Goal: Download file/media

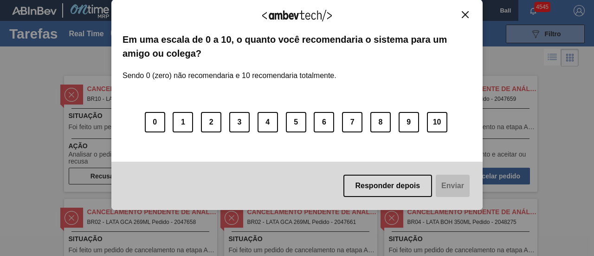
drag, startPoint x: 466, startPoint y: 13, endPoint x: 330, endPoint y: 16, distance: 135.6
click at [465, 13] on img "Close" at bounding box center [465, 14] width 7 height 7
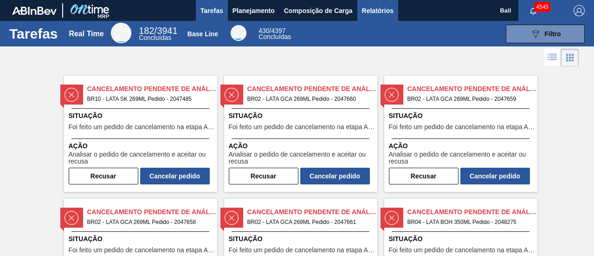
click at [381, 11] on span "Relatórios" at bounding box center [378, 10] width 32 height 11
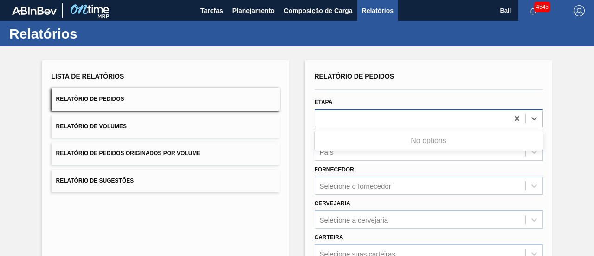
click at [327, 116] on div at bounding box center [412, 117] width 194 height 13
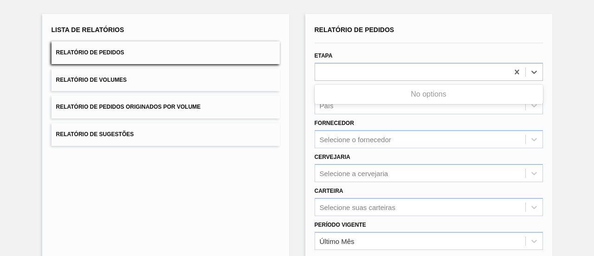
drag, startPoint x: 364, startPoint y: 44, endPoint x: 368, endPoint y: 55, distance: 11.6
click at [365, 44] on div at bounding box center [429, 43] width 236 height 8
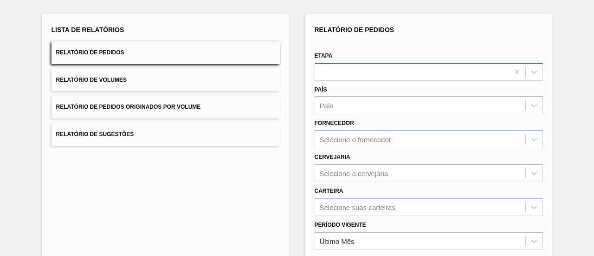
click at [366, 65] on div at bounding box center [412, 71] width 194 height 13
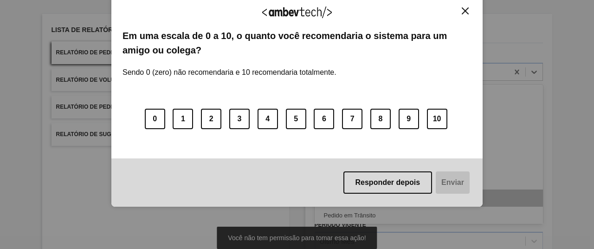
click at [373, 197] on div "Aguardando Faturamento" at bounding box center [429, 197] width 228 height 17
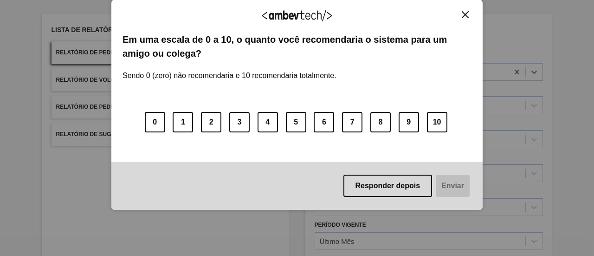
click at [364, 104] on div "0 1 2 3 4 5 6 7 8 9 10" at bounding box center [297, 116] width 349 height 73
drag, startPoint x: 469, startPoint y: 14, endPoint x: 423, endPoint y: 55, distance: 61.8
click at [469, 14] on button "Close" at bounding box center [465, 15] width 13 height 8
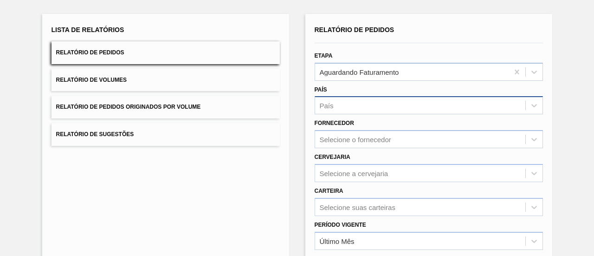
click at [356, 111] on div "País" at bounding box center [420, 105] width 210 height 13
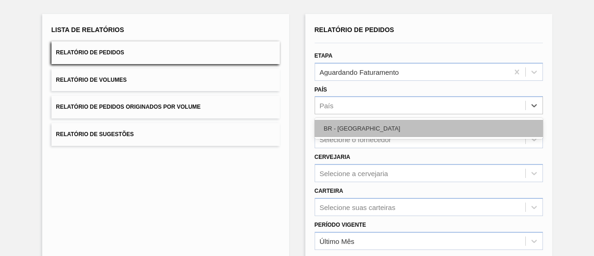
click at [362, 120] on div "BR - Brasil" at bounding box center [429, 128] width 228 height 17
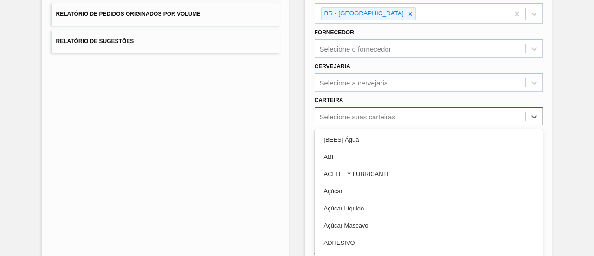
scroll to position [154, 0]
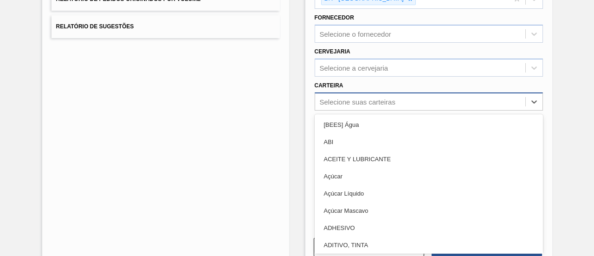
click at [350, 110] on div "option [BEES] Água focused, 1 of 101. 101 results available. Use Up and Down to…" at bounding box center [429, 101] width 228 height 18
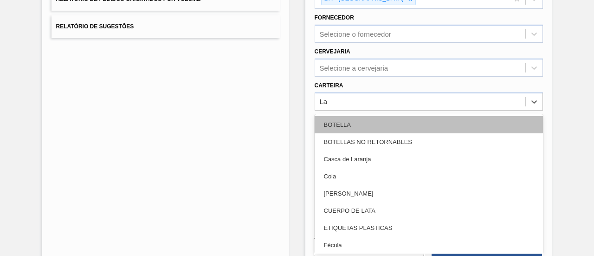
type input "Lat"
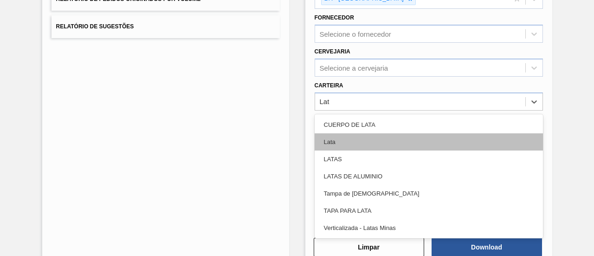
click at [355, 137] on div "Lata" at bounding box center [429, 141] width 228 height 17
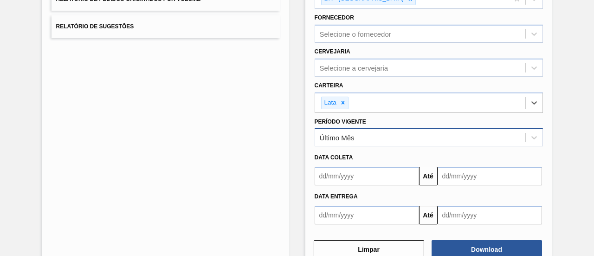
click at [354, 137] on div "Último Mês" at bounding box center [420, 137] width 210 height 13
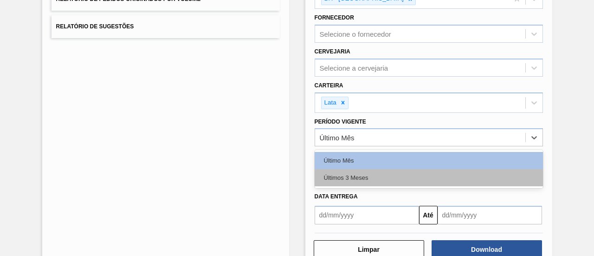
click at [387, 184] on div "Último Mês Últimos 3 Meses" at bounding box center [429, 169] width 228 height 38
click at [384, 177] on div "Últimos 3 Meses" at bounding box center [429, 177] width 228 height 17
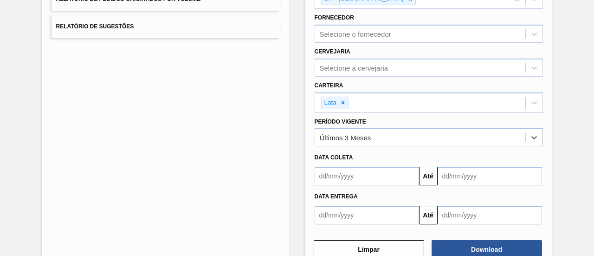
click at [359, 170] on input "text" at bounding box center [367, 176] width 104 height 19
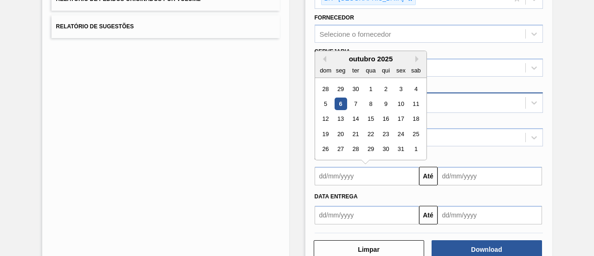
drag, startPoint x: 340, startPoint y: 103, endPoint x: 368, endPoint y: 109, distance: 28.1
click at [340, 103] on div "6" at bounding box center [340, 103] width 13 height 13
type input "06/10/2025"
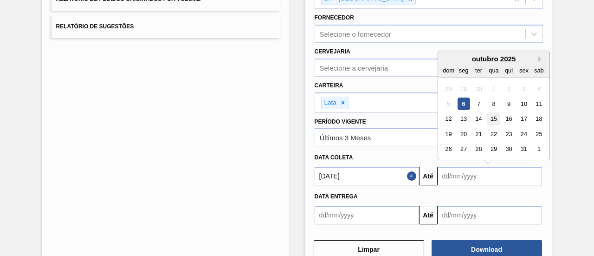
drag, startPoint x: 490, startPoint y: 174, endPoint x: 495, endPoint y: 122, distance: 51.8
click at [488, 173] on input "text" at bounding box center [490, 176] width 104 height 19
click at [538, 57] on button "Next Month" at bounding box center [541, 59] width 6 height 6
click at [506, 99] on div "6" at bounding box center [508, 103] width 13 height 13
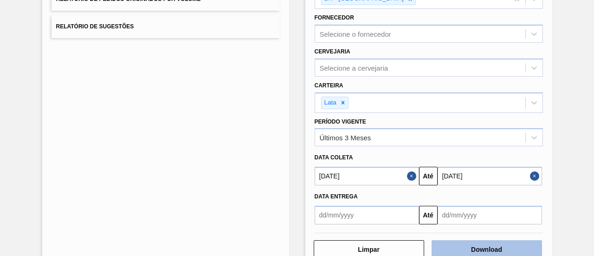
click at [475, 240] on button "Download" at bounding box center [487, 249] width 110 height 19
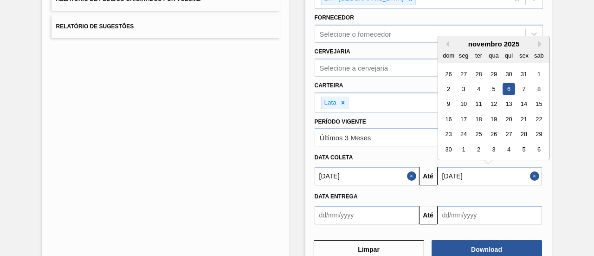
click at [472, 175] on input "06/11/2025" at bounding box center [490, 176] width 104 height 19
click at [539, 42] on button "Next Month" at bounding box center [541, 44] width 6 height 6
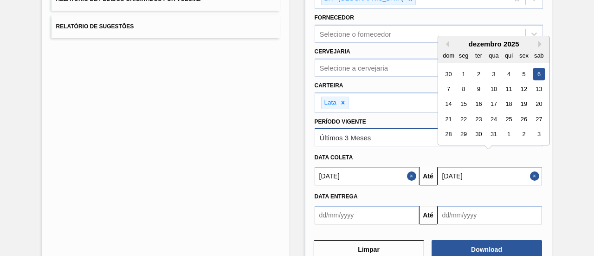
drag, startPoint x: 539, startPoint y: 71, endPoint x: 518, endPoint y: 139, distance: 71.4
click at [539, 71] on div "6" at bounding box center [538, 74] width 13 height 13
type input "06/12/2025"
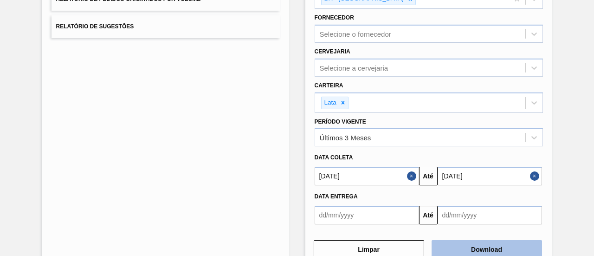
click at [487, 244] on button "Download" at bounding box center [487, 249] width 110 height 19
